Goal: Information Seeking & Learning: Learn about a topic

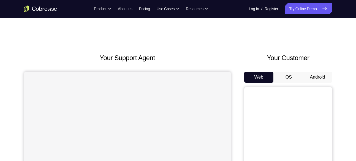
click at [327, 74] on button "Android" at bounding box center [317, 77] width 29 height 11
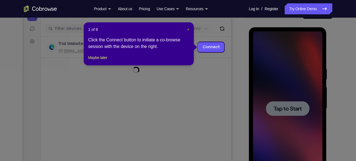
click at [189, 30] on div "1 of 8 × Click the Connect button to initiate a co-browse session with the devi…" at bounding box center [139, 43] width 110 height 43
click at [189, 30] on span "×" at bounding box center [188, 29] width 2 height 4
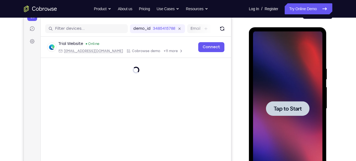
click at [314, 92] on div at bounding box center [287, 108] width 69 height 154
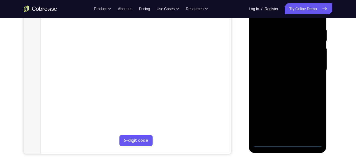
scroll to position [103, 0]
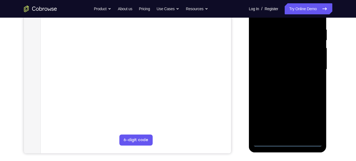
click at [289, 143] on div at bounding box center [287, 69] width 69 height 154
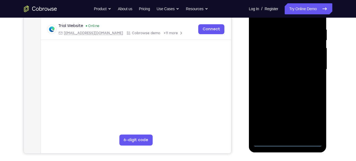
click at [312, 112] on div at bounding box center [287, 69] width 69 height 154
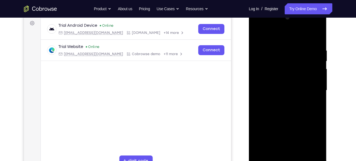
scroll to position [83, 0]
click at [314, 137] on div at bounding box center [287, 90] width 69 height 154
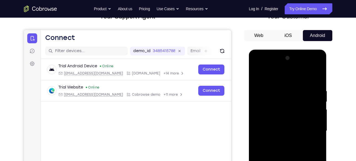
scroll to position [41, 0]
click at [257, 66] on div at bounding box center [287, 131] width 69 height 154
click at [310, 128] on div at bounding box center [287, 131] width 69 height 154
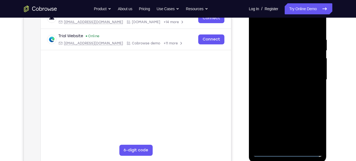
scroll to position [96, 0]
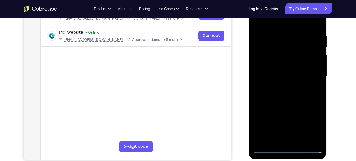
click at [280, 140] on div at bounding box center [287, 76] width 69 height 154
click at [262, 71] on div at bounding box center [287, 76] width 69 height 154
click at [271, 63] on div at bounding box center [287, 76] width 69 height 154
click at [271, 76] on div at bounding box center [287, 76] width 69 height 154
click at [270, 96] on div at bounding box center [287, 76] width 69 height 154
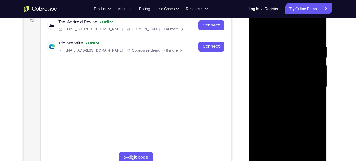
scroll to position [85, 0]
click at [317, 41] on div at bounding box center [287, 87] width 69 height 154
click at [290, 84] on div at bounding box center [287, 87] width 69 height 154
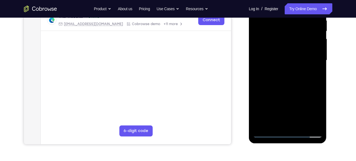
scroll to position [112, 0]
click at [302, 124] on div at bounding box center [287, 60] width 69 height 154
click at [289, 88] on div at bounding box center [287, 60] width 69 height 154
click at [291, 52] on div at bounding box center [287, 60] width 69 height 154
click at [320, 113] on div at bounding box center [287, 60] width 69 height 154
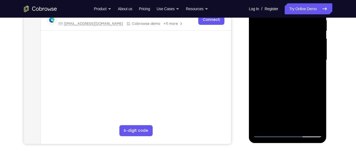
click at [320, 113] on div at bounding box center [287, 60] width 69 height 154
click at [316, 74] on div at bounding box center [287, 60] width 69 height 154
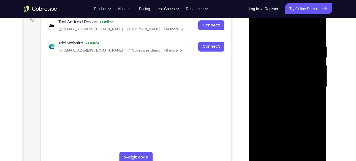
scroll to position [77, 0]
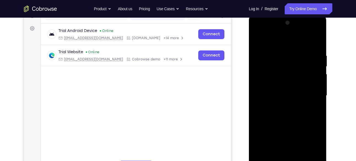
click at [256, 39] on div at bounding box center [287, 95] width 69 height 154
click at [275, 89] on div at bounding box center [287, 95] width 69 height 154
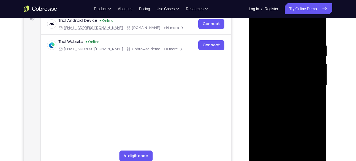
scroll to position [86, 0]
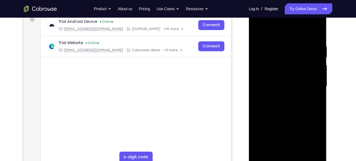
click at [259, 32] on div at bounding box center [287, 86] width 69 height 154
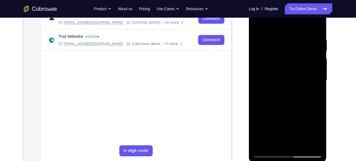
click at [259, 23] on div at bounding box center [287, 80] width 69 height 154
click at [279, 34] on div at bounding box center [287, 80] width 69 height 154
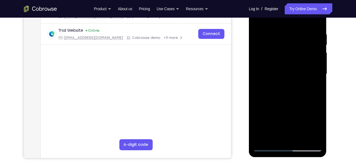
scroll to position [100, 0]
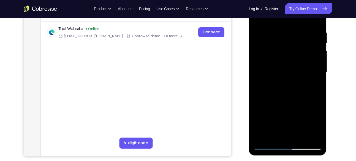
click at [314, 75] on div at bounding box center [287, 72] width 69 height 154
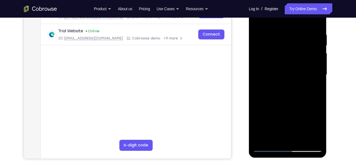
scroll to position [98, 0]
click at [314, 75] on div at bounding box center [287, 75] width 69 height 154
click at [316, 65] on div at bounding box center [287, 75] width 69 height 154
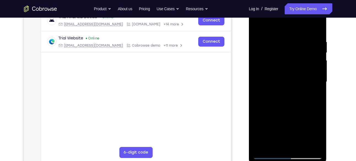
scroll to position [90, 0]
click at [316, 64] on div at bounding box center [287, 82] width 69 height 154
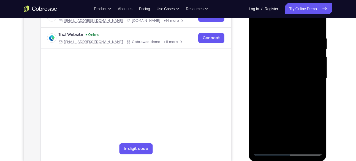
click at [260, 82] on div at bounding box center [287, 78] width 69 height 154
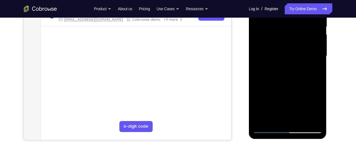
scroll to position [117, 0]
click at [273, 116] on div at bounding box center [287, 56] width 69 height 154
click at [317, 118] on div at bounding box center [287, 56] width 69 height 154
click at [292, 60] on div at bounding box center [287, 56] width 69 height 154
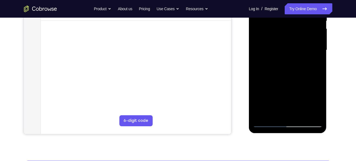
scroll to position [123, 0]
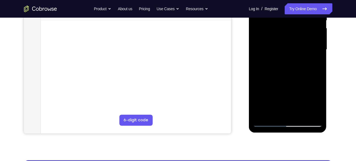
click at [316, 111] on div at bounding box center [287, 49] width 69 height 154
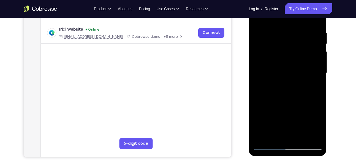
scroll to position [83, 0]
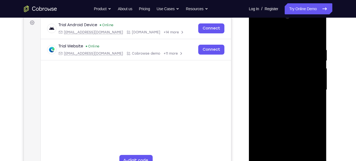
click at [314, 35] on div at bounding box center [287, 90] width 69 height 154
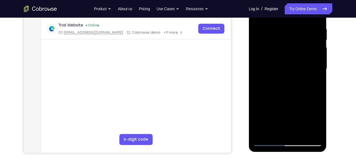
scroll to position [104, 0]
click at [300, 131] on div at bounding box center [287, 68] width 69 height 154
click at [315, 131] on div at bounding box center [287, 68] width 69 height 154
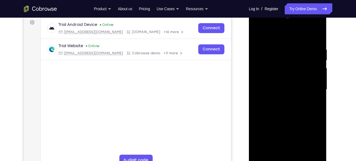
scroll to position [80, 0]
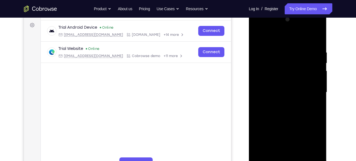
click at [314, 39] on div at bounding box center [287, 92] width 69 height 154
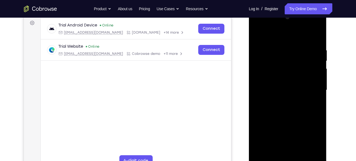
scroll to position [83, 0]
click at [319, 32] on div at bounding box center [287, 90] width 69 height 154
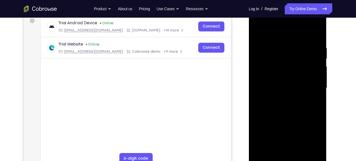
click at [258, 30] on div at bounding box center [287, 88] width 69 height 154
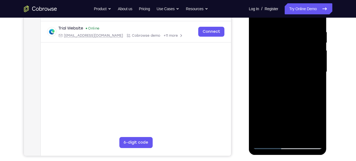
scroll to position [101, 0]
click at [281, 31] on div at bounding box center [287, 71] width 69 height 154
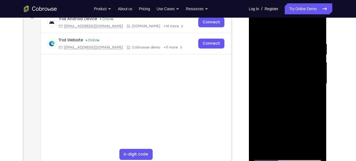
click at [272, 29] on div at bounding box center [287, 84] width 69 height 154
drag, startPoint x: 305, startPoint y: 61, endPoint x: 300, endPoint y: 44, distance: 17.6
click at [300, 44] on div at bounding box center [287, 84] width 69 height 154
click at [265, 107] on div at bounding box center [287, 84] width 69 height 154
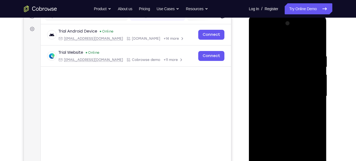
scroll to position [76, 0]
click at [317, 82] on div at bounding box center [287, 96] width 69 height 154
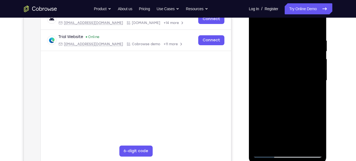
scroll to position [93, 0]
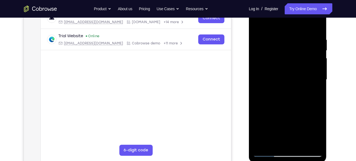
click at [319, 67] on div at bounding box center [287, 79] width 69 height 154
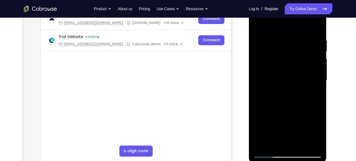
scroll to position [92, 0]
click at [267, 153] on div at bounding box center [287, 80] width 69 height 154
click at [268, 152] on div at bounding box center [287, 80] width 69 height 154
click at [318, 26] on div at bounding box center [287, 80] width 69 height 154
drag, startPoint x: 297, startPoint y: 92, endPoint x: 294, endPoint y: 22, distance: 70.3
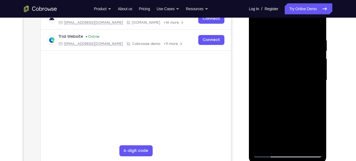
click at [294, 22] on div at bounding box center [287, 80] width 69 height 154
drag, startPoint x: 307, startPoint y: 115, endPoint x: 302, endPoint y: 26, distance: 88.9
click at [302, 26] on div at bounding box center [287, 80] width 69 height 154
drag, startPoint x: 306, startPoint y: 118, endPoint x: 302, endPoint y: 59, distance: 59.4
click at [302, 59] on div at bounding box center [287, 80] width 69 height 154
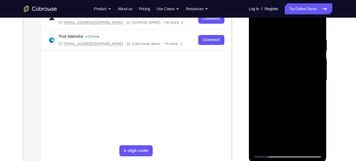
drag, startPoint x: 303, startPoint y: 122, endPoint x: 304, endPoint y: 73, distance: 48.8
click at [304, 73] on div at bounding box center [287, 80] width 69 height 154
drag, startPoint x: 305, startPoint y: 112, endPoint x: 303, endPoint y: 74, distance: 38.1
click at [303, 74] on div at bounding box center [287, 80] width 69 height 154
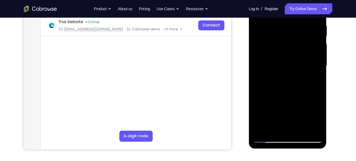
scroll to position [106, 0]
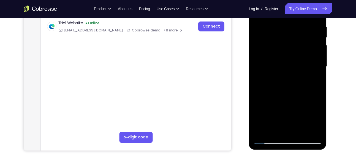
drag, startPoint x: 300, startPoint y: 106, endPoint x: 302, endPoint y: 34, distance: 72.0
click at [302, 34] on div at bounding box center [287, 67] width 69 height 154
drag, startPoint x: 296, startPoint y: 94, endPoint x: 294, endPoint y: 40, distance: 54.1
click at [294, 40] on div at bounding box center [287, 67] width 69 height 154
click at [317, 71] on div at bounding box center [287, 67] width 69 height 154
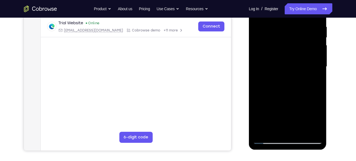
click at [317, 71] on div at bounding box center [287, 67] width 69 height 154
drag, startPoint x: 300, startPoint y: 97, endPoint x: 301, endPoint y: 22, distance: 75.0
click at [301, 22] on div at bounding box center [287, 67] width 69 height 154
drag, startPoint x: 300, startPoint y: 92, endPoint x: 297, endPoint y: 32, distance: 59.6
click at [297, 32] on div at bounding box center [287, 67] width 69 height 154
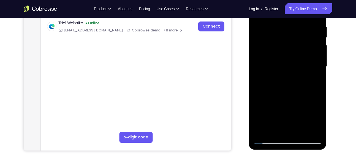
drag, startPoint x: 300, startPoint y: 107, endPoint x: 300, endPoint y: 41, distance: 66.2
click at [300, 41] on div at bounding box center [287, 67] width 69 height 154
drag, startPoint x: 299, startPoint y: 111, endPoint x: 296, endPoint y: 30, distance: 81.4
click at [296, 30] on div at bounding box center [287, 67] width 69 height 154
drag, startPoint x: 292, startPoint y: 96, endPoint x: 293, endPoint y: 67, distance: 28.7
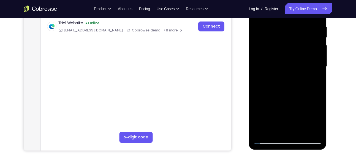
click at [293, 67] on div at bounding box center [287, 67] width 69 height 154
drag, startPoint x: 287, startPoint y: 88, endPoint x: 285, endPoint y: 75, distance: 13.4
click at [285, 75] on div at bounding box center [287, 67] width 69 height 154
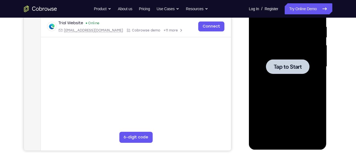
click at [305, 73] on div at bounding box center [288, 66] width 44 height 15
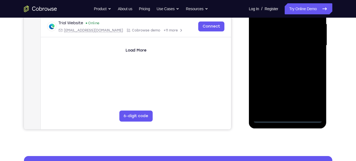
scroll to position [141, 0]
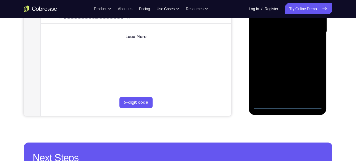
click at [287, 104] on div at bounding box center [287, 32] width 69 height 154
click at [311, 82] on div at bounding box center [287, 32] width 69 height 154
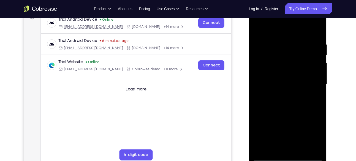
scroll to position [88, 0]
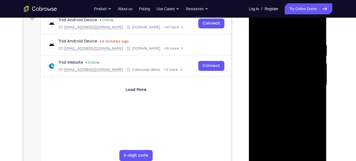
click at [259, 19] on div at bounding box center [287, 85] width 69 height 154
click at [311, 81] on div at bounding box center [287, 85] width 69 height 154
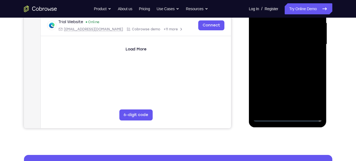
scroll to position [129, 0]
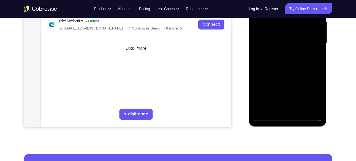
click at [280, 108] on div at bounding box center [287, 43] width 69 height 154
click at [268, 34] on div at bounding box center [287, 43] width 69 height 154
click at [315, 98] on div at bounding box center [287, 43] width 69 height 154
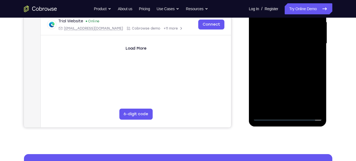
click at [286, 31] on div at bounding box center [287, 43] width 69 height 154
click at [277, 45] on div at bounding box center [287, 43] width 69 height 154
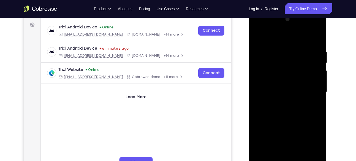
scroll to position [73, 0]
